Goal: Transaction & Acquisition: Purchase product/service

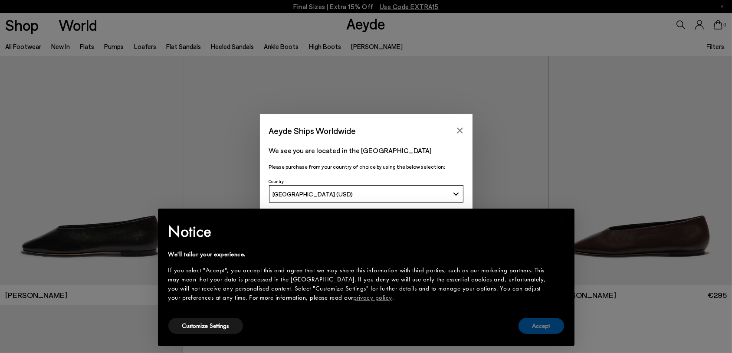
click at [538, 330] on button "Accept" at bounding box center [541, 326] width 46 height 16
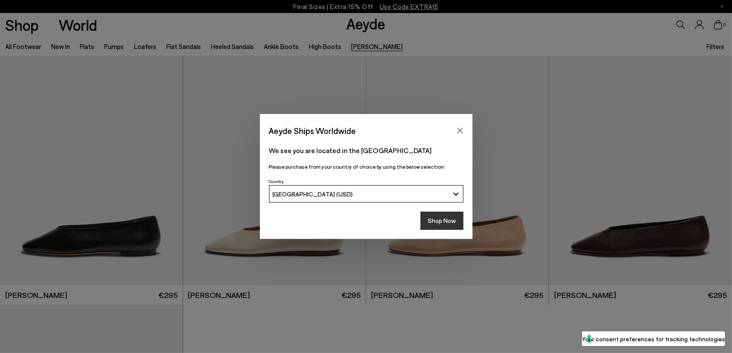
click at [445, 222] on button "Shop Now" at bounding box center [441, 221] width 43 height 18
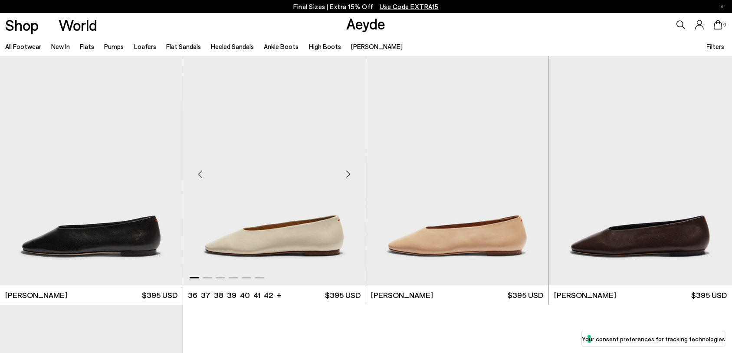
click at [309, 222] on img "1 / 6" at bounding box center [274, 171] width 183 height 230
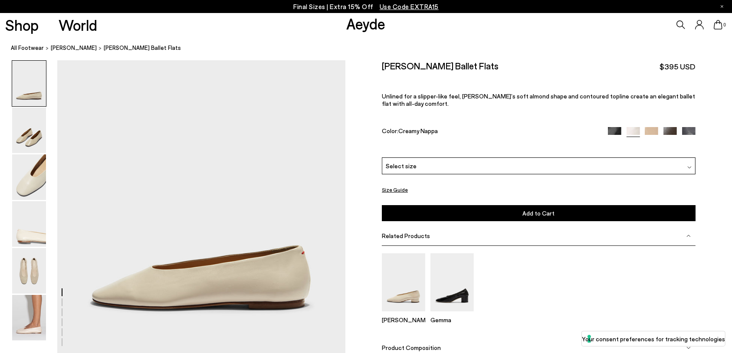
click at [543, 169] on div "Select size" at bounding box center [539, 165] width 314 height 17
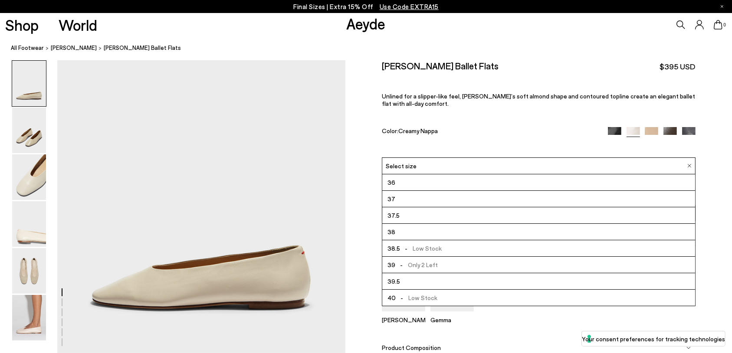
click at [522, 205] on li "37" at bounding box center [538, 199] width 313 height 16
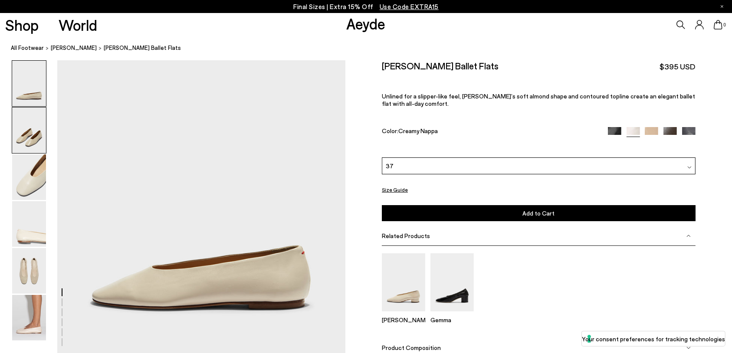
click at [29, 135] on img at bounding box center [29, 131] width 34 height 46
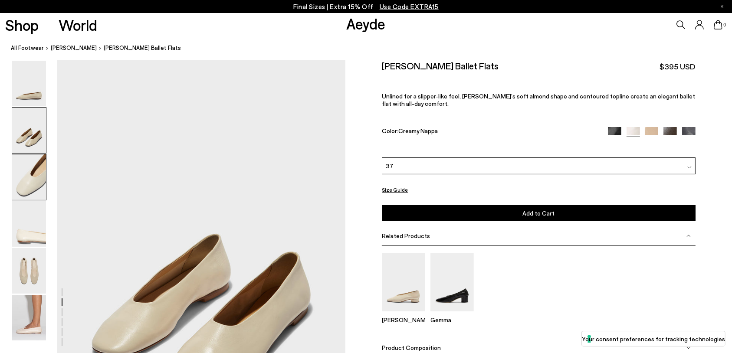
click at [33, 177] on img at bounding box center [29, 177] width 34 height 46
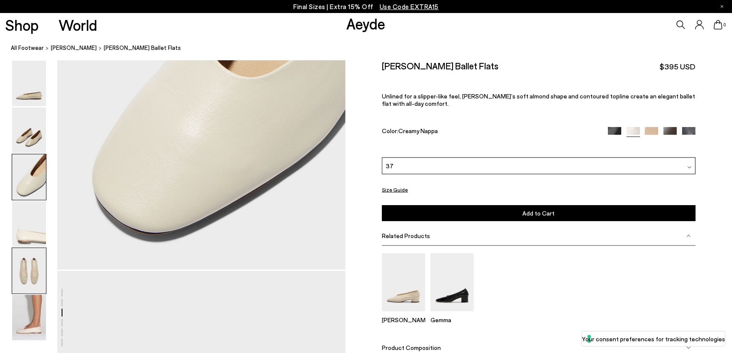
click at [34, 276] on img at bounding box center [29, 271] width 34 height 46
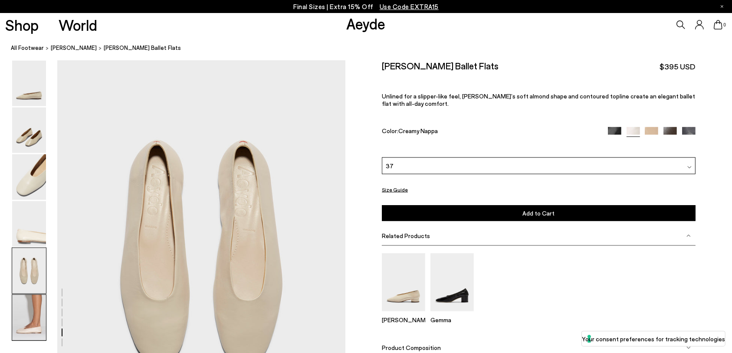
click at [38, 316] on img at bounding box center [29, 318] width 34 height 46
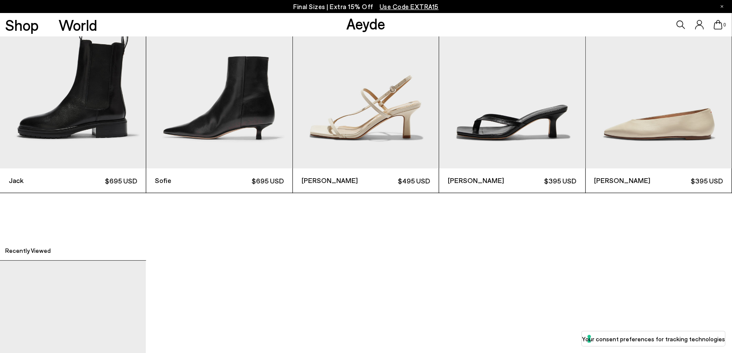
scroll to position [2330, 0]
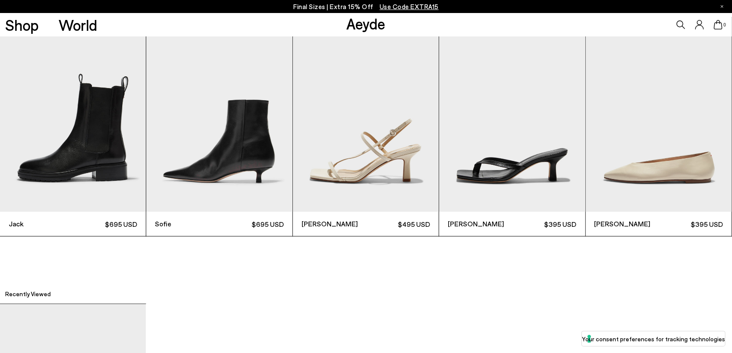
click at [390, 143] on img "3 / 6" at bounding box center [366, 114] width 146 height 195
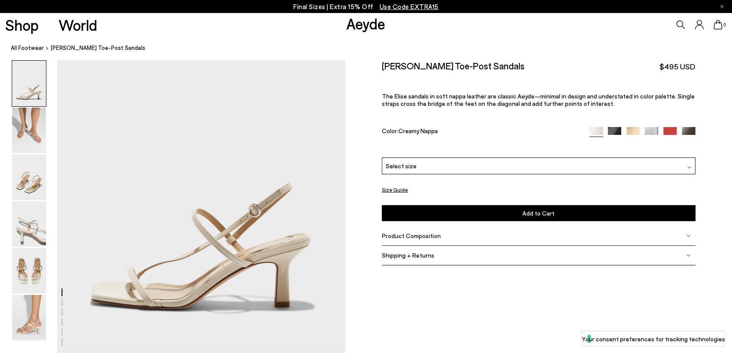
click at [613, 134] on img at bounding box center [614, 133] width 13 height 13
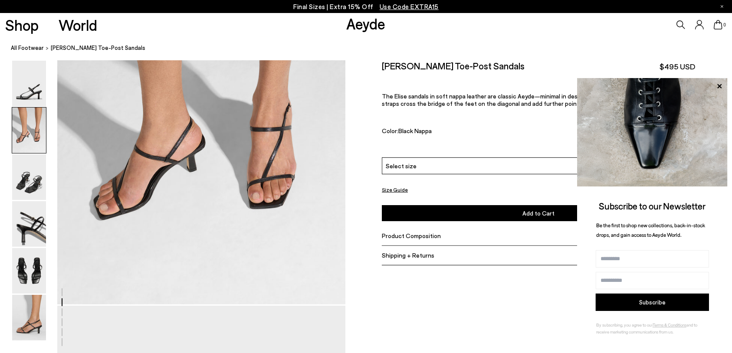
scroll to position [824, 0]
